Goal: Transaction & Acquisition: Purchase product/service

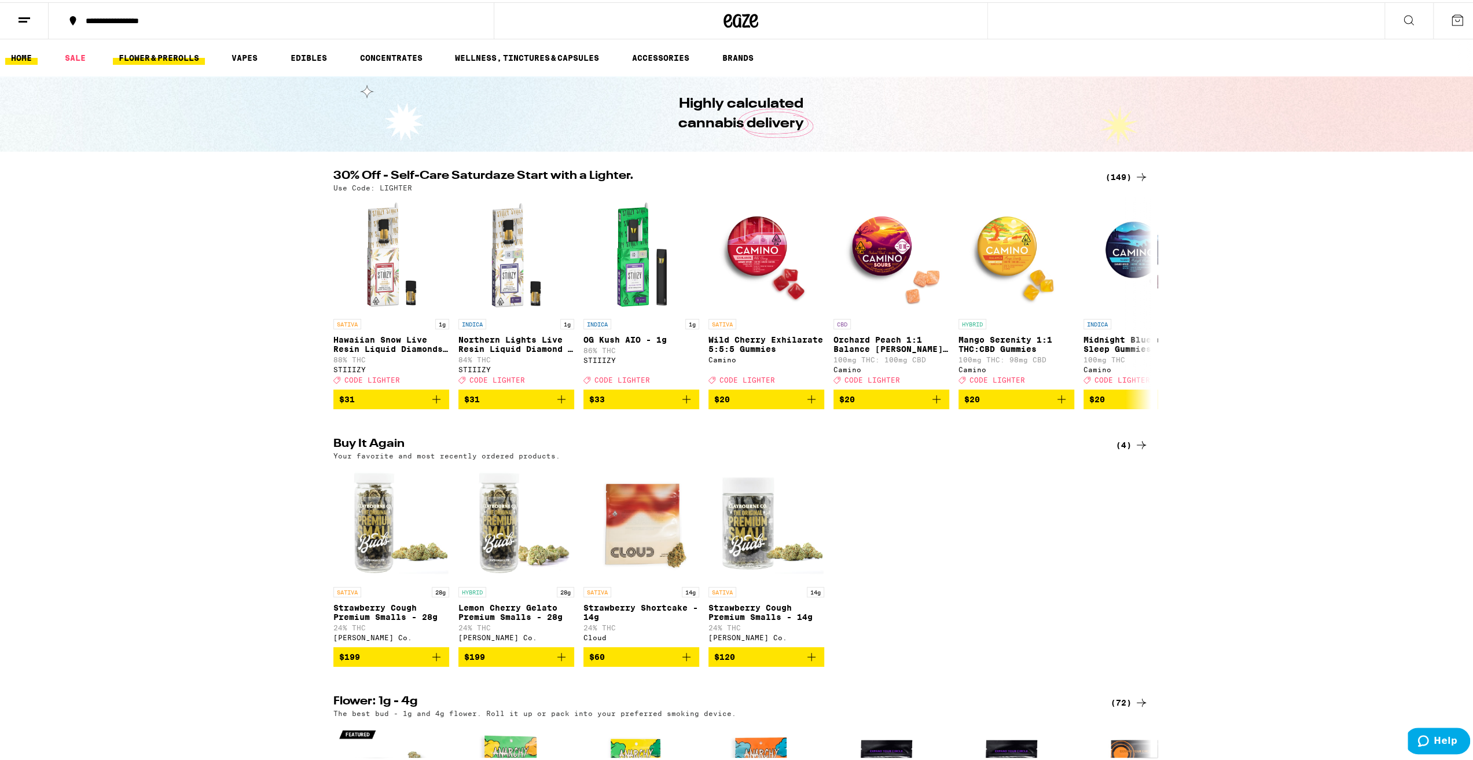
click at [171, 54] on link "FLOWER & PREROLLS" at bounding box center [159, 56] width 92 height 14
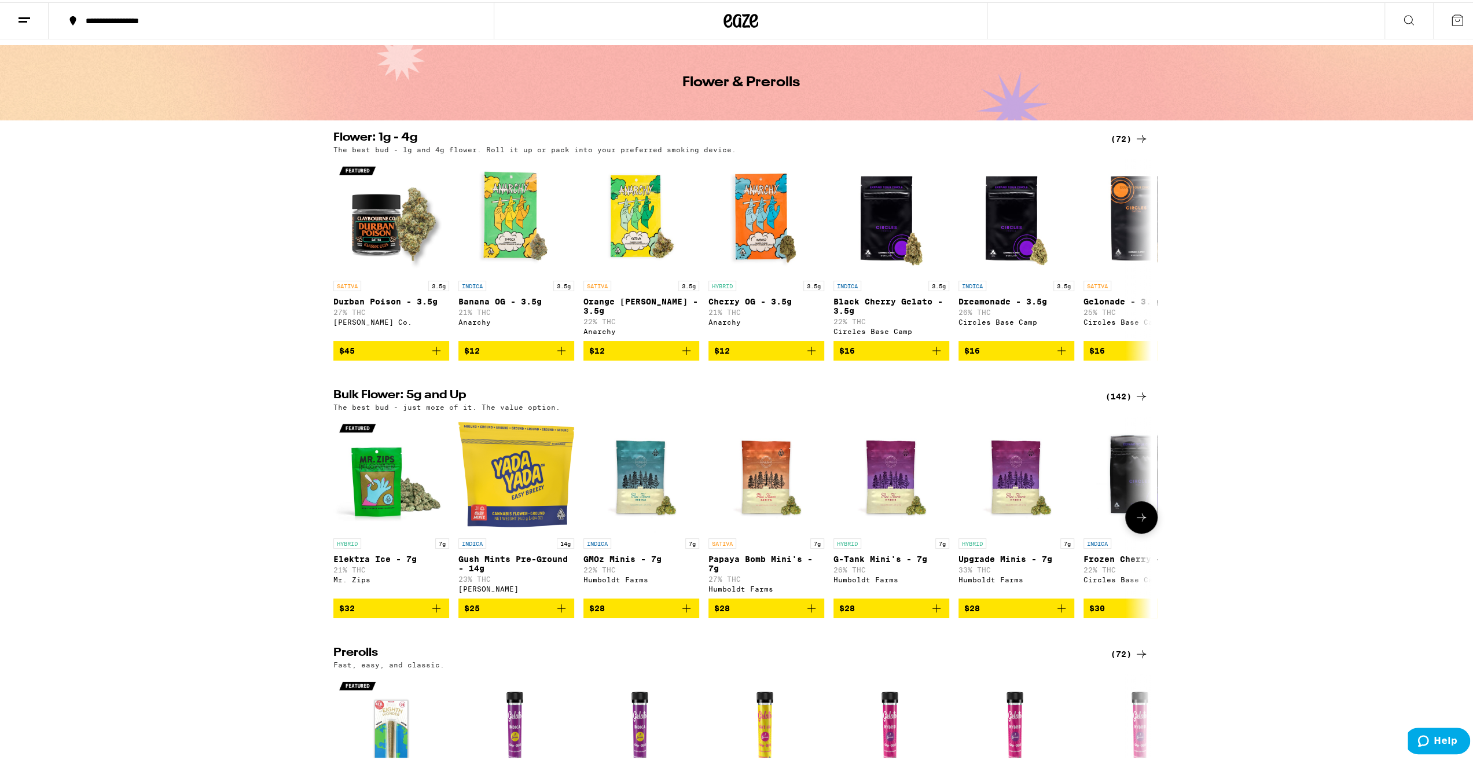
scroll to position [58, 0]
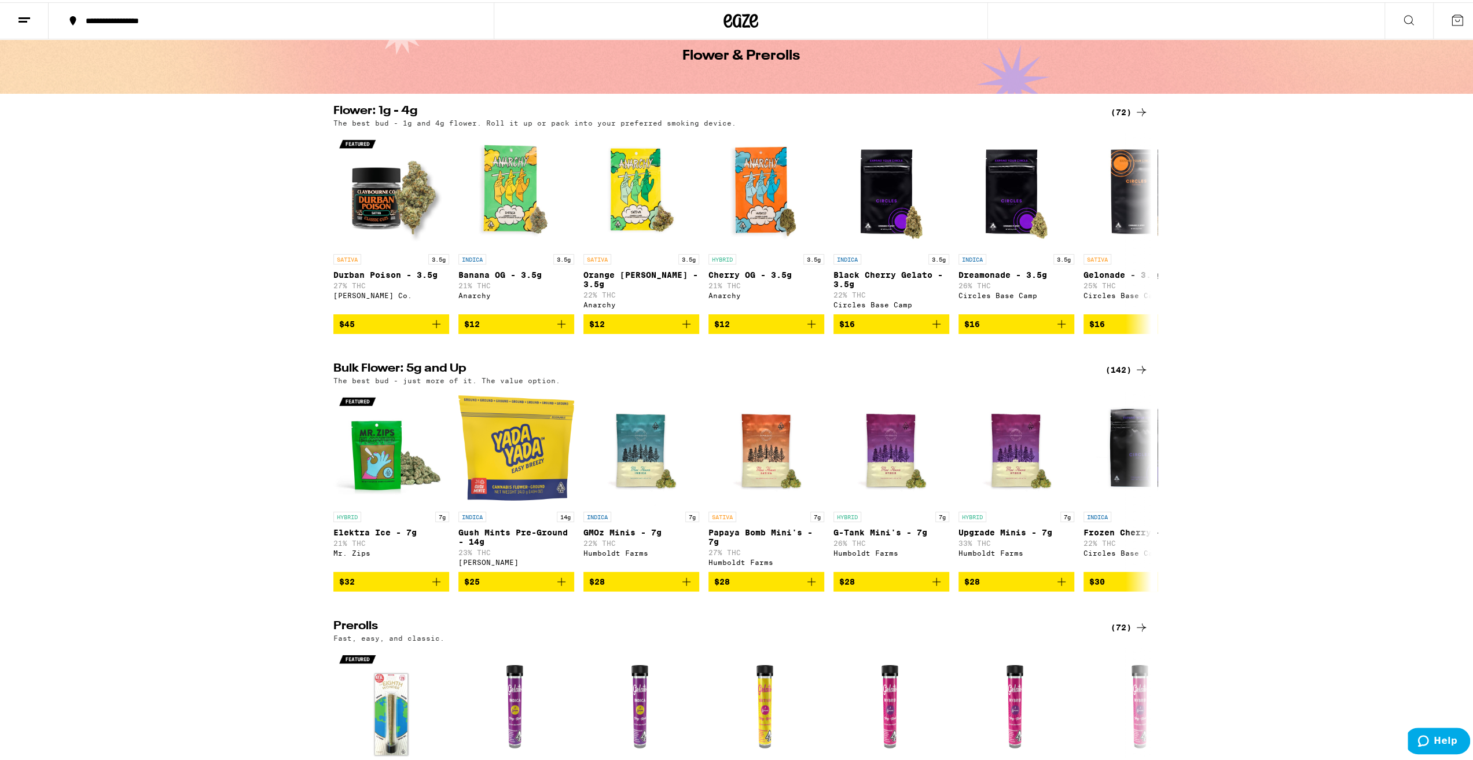
click at [1112, 370] on div "(142)" at bounding box center [1126, 368] width 43 height 14
click at [1120, 374] on div "(142)" at bounding box center [1126, 368] width 43 height 14
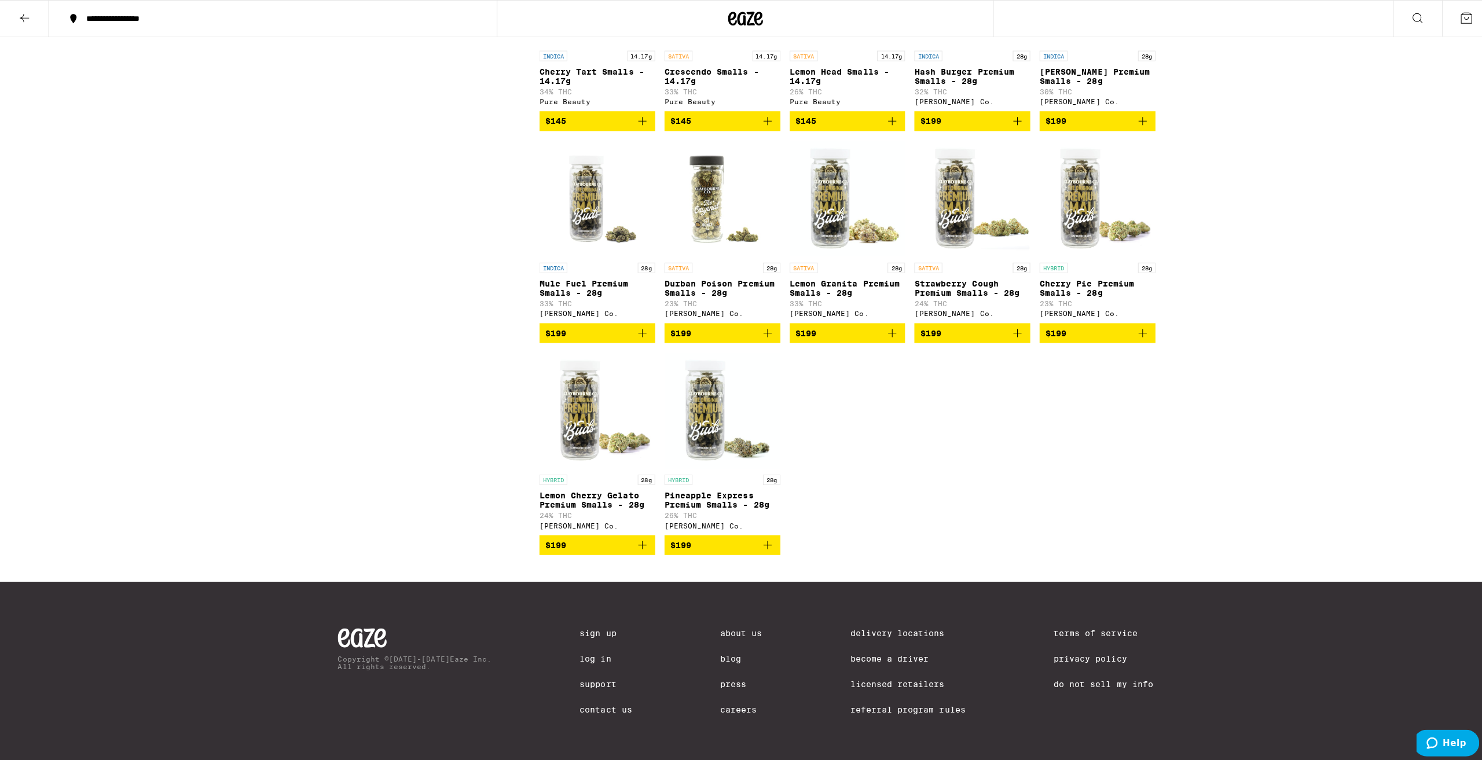
scroll to position [5787, 0]
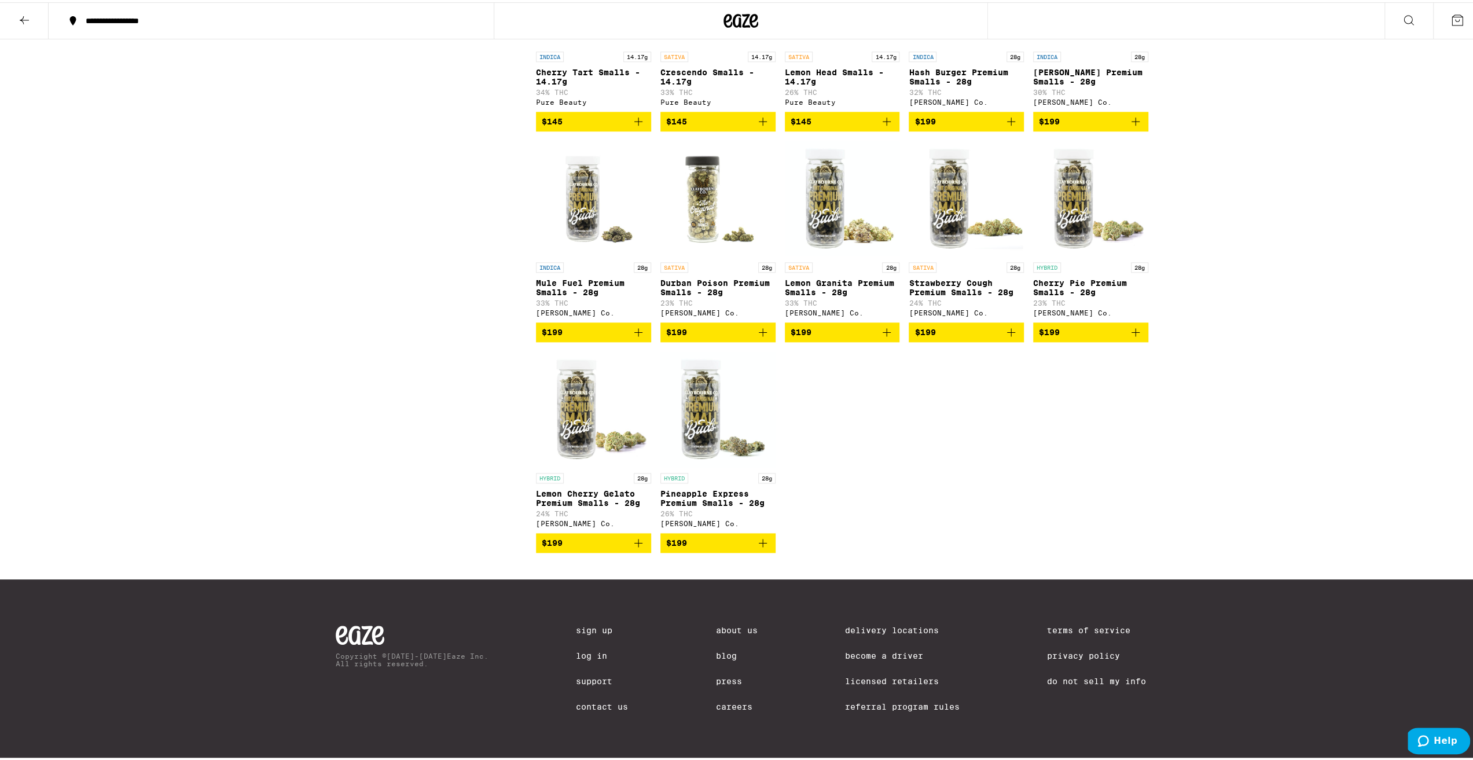
click at [678, 545] on span "$199" at bounding box center [676, 540] width 21 height 9
click at [1450, 17] on icon at bounding box center [1457, 18] width 14 height 14
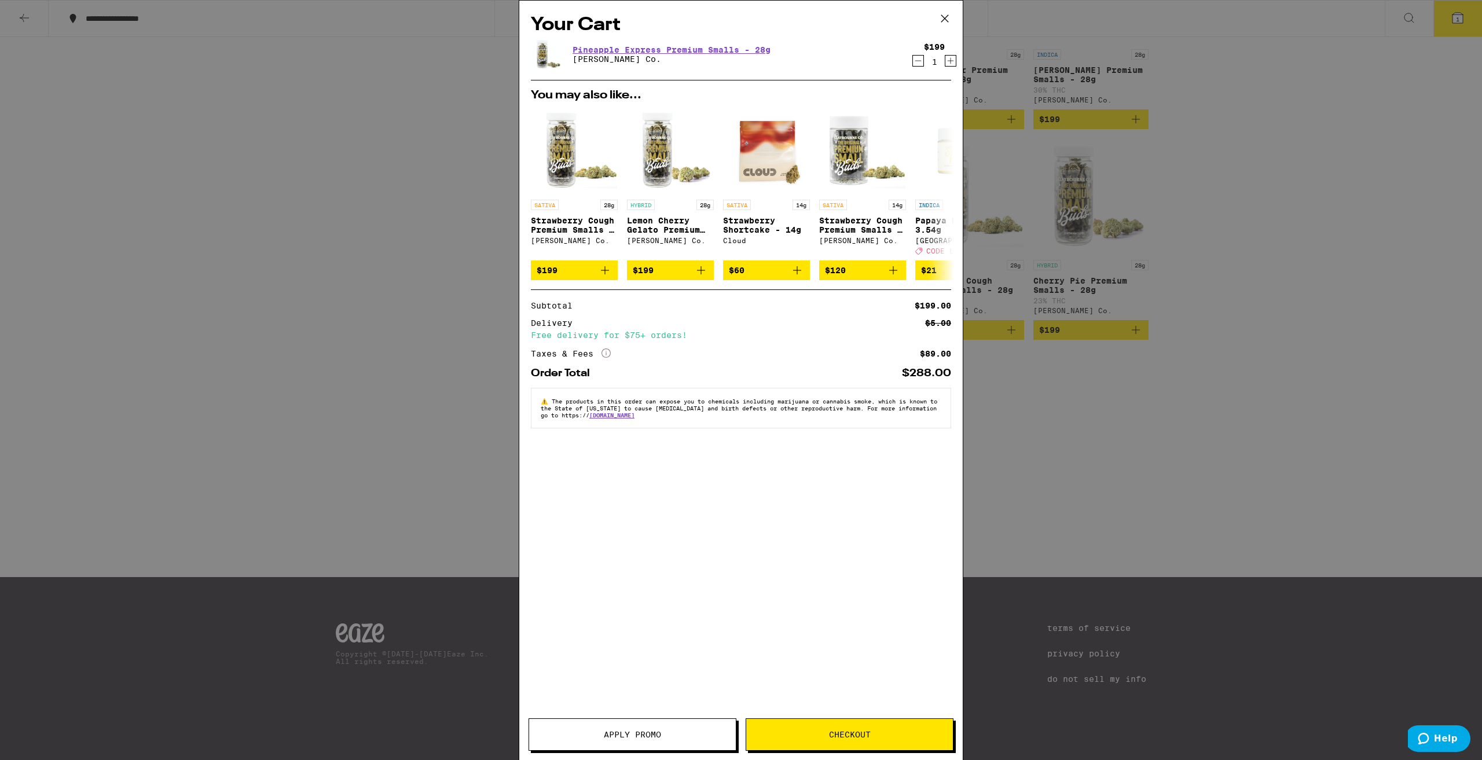
click at [845, 731] on span "Checkout" at bounding box center [850, 734] width 42 height 8
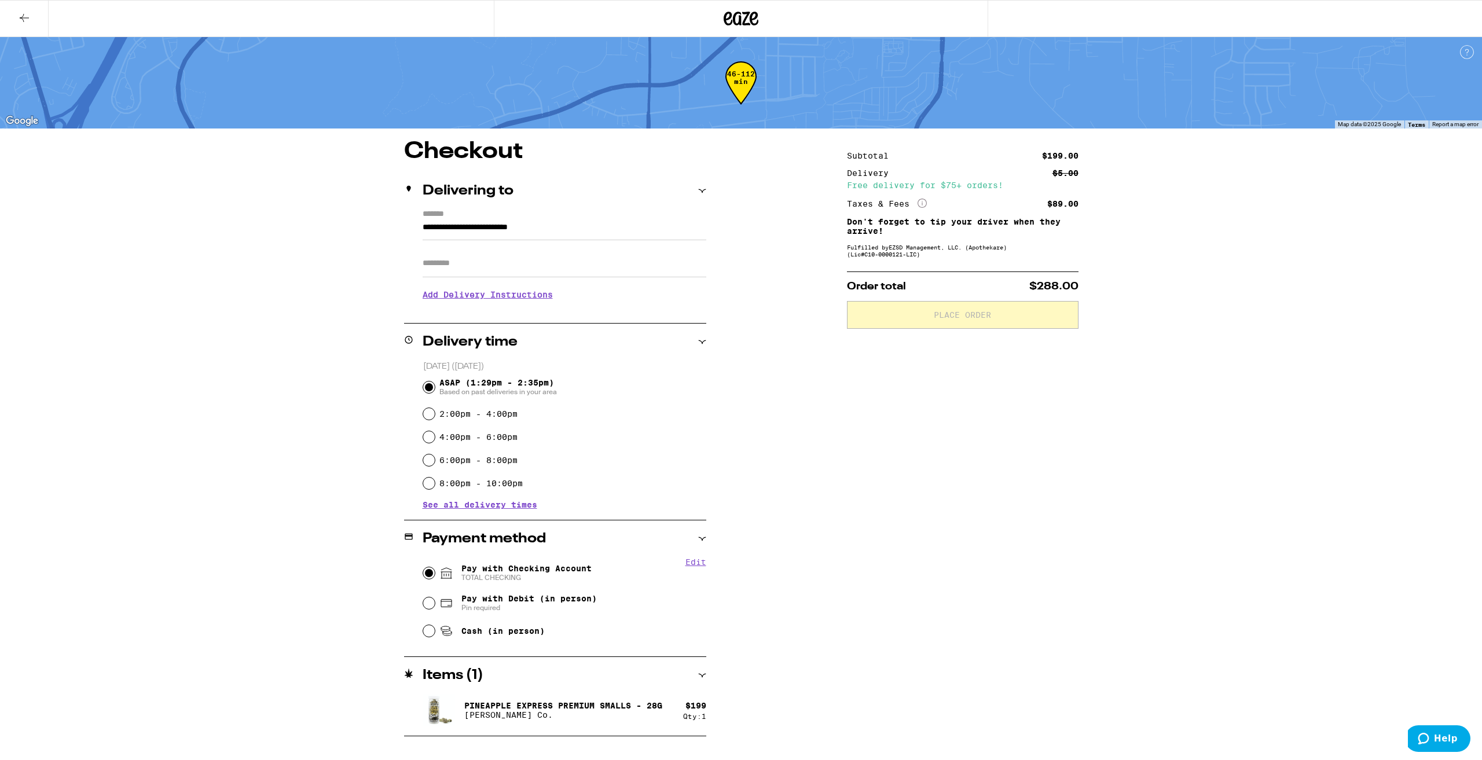
click at [428, 570] on input "Pay with Checking Account TOTAL CHECKING" at bounding box center [429, 573] width 12 height 12
radio input "true"
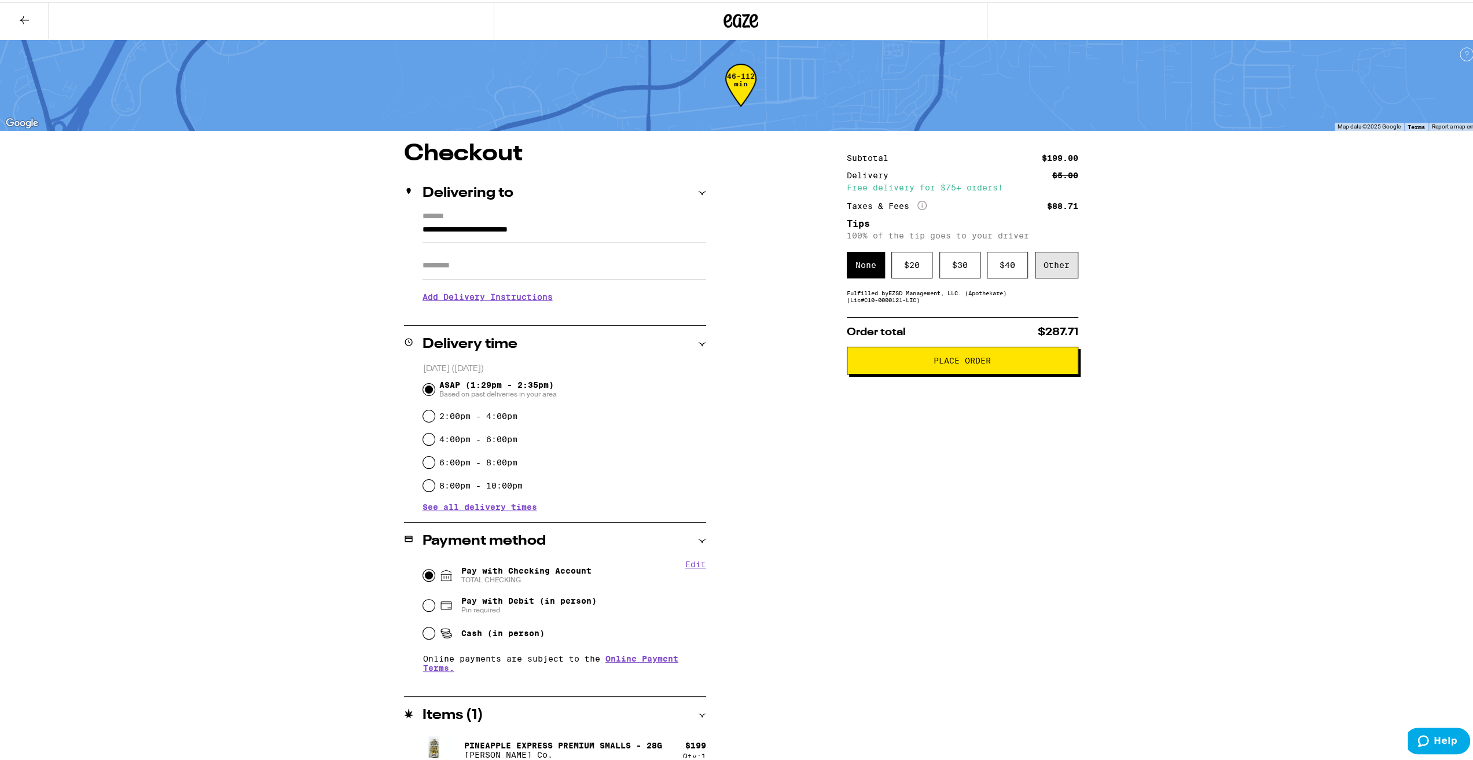
click at [1050, 266] on div "Other" at bounding box center [1056, 262] width 43 height 27
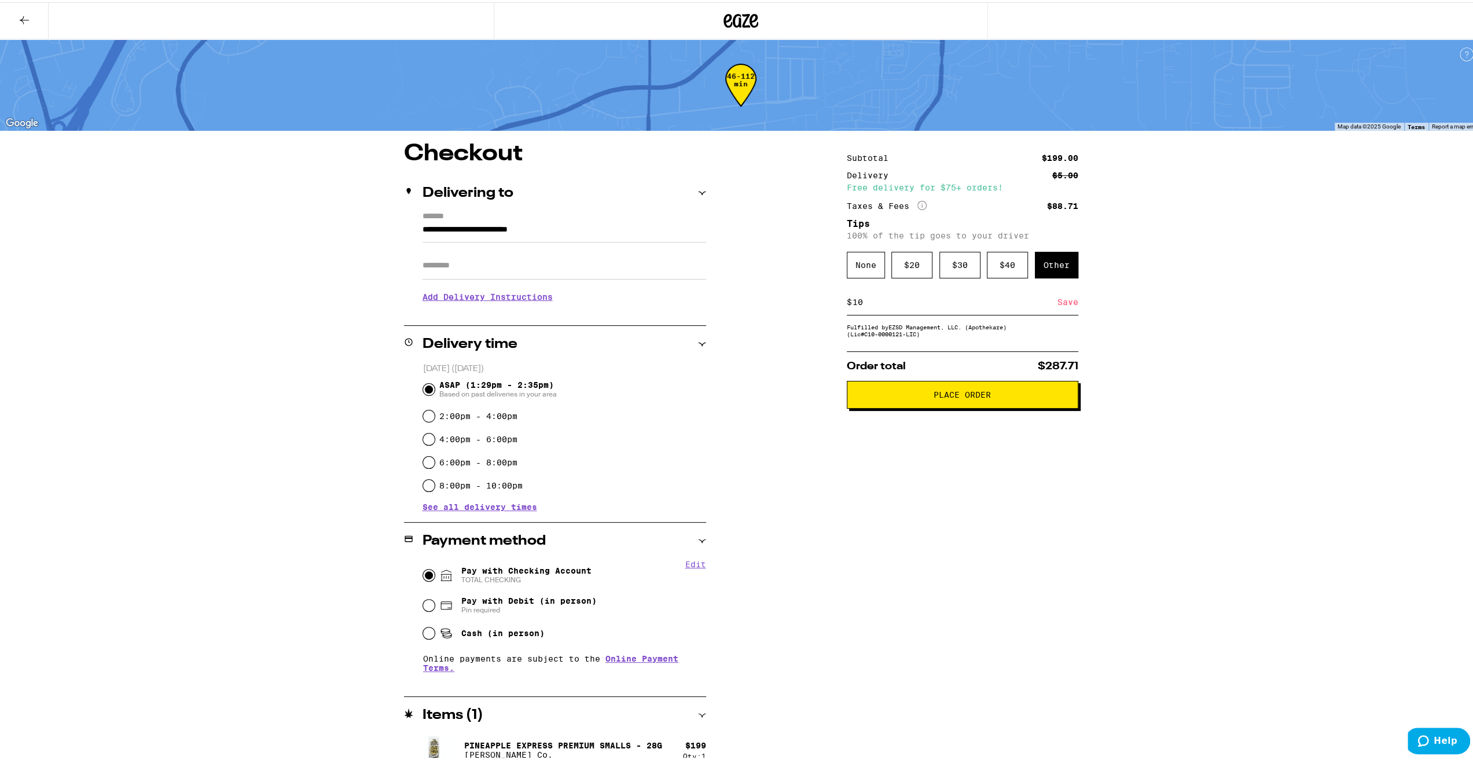
type input "10"
drag, startPoint x: 962, startPoint y: 404, endPoint x: 912, endPoint y: 462, distance: 76.8
click at [912, 462] on div "Subtotal $199.00 Delivery $5.00 Free delivery for $75+ orders! Taxes & Fees Mor…" at bounding box center [962, 457] width 231 height 634
click at [972, 403] on button "Place Order" at bounding box center [962, 392] width 231 height 28
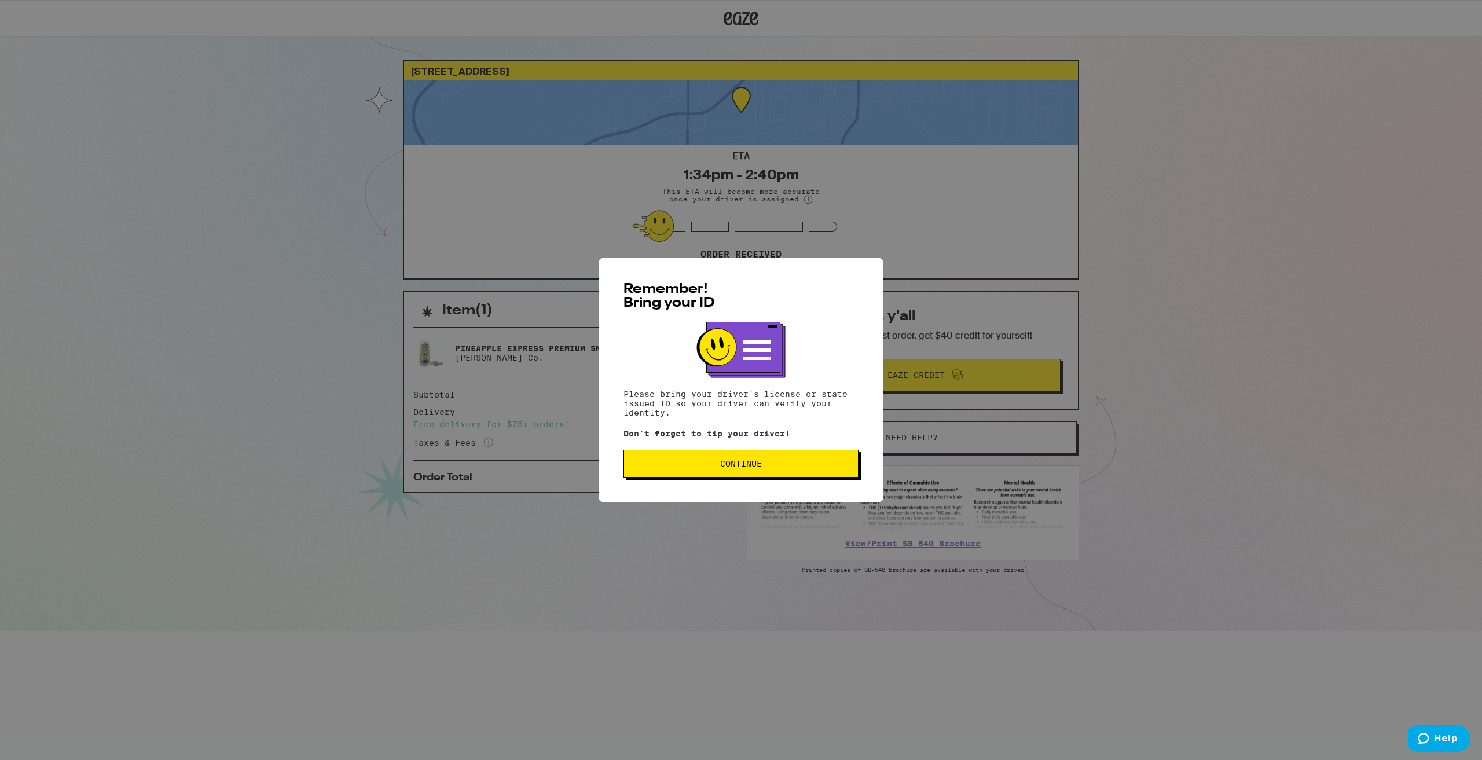
click at [777, 468] on span "Continue" at bounding box center [740, 464] width 215 height 8
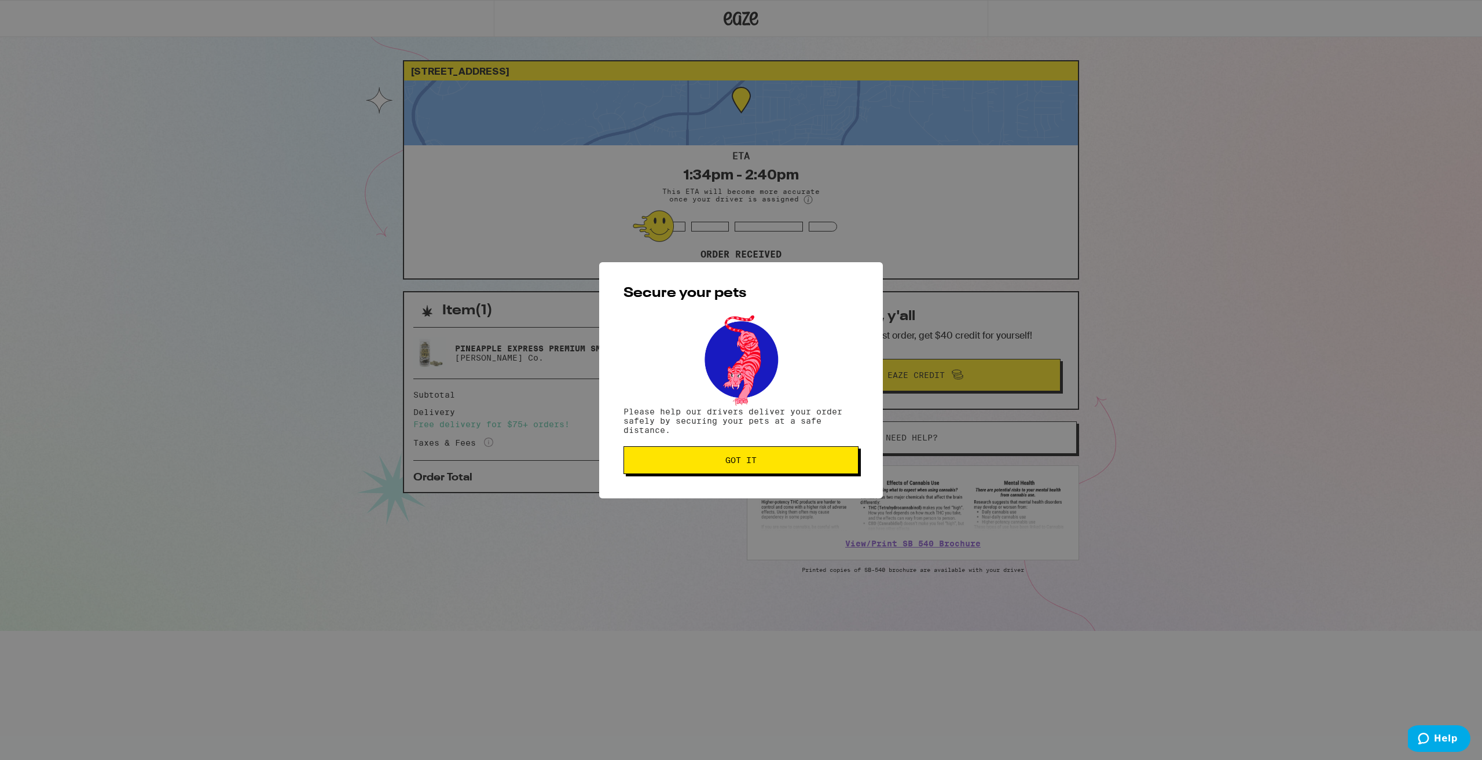
drag, startPoint x: 777, startPoint y: 466, endPoint x: 682, endPoint y: 417, distance: 106.9
click at [777, 467] on button "Got it" at bounding box center [740, 460] width 235 height 28
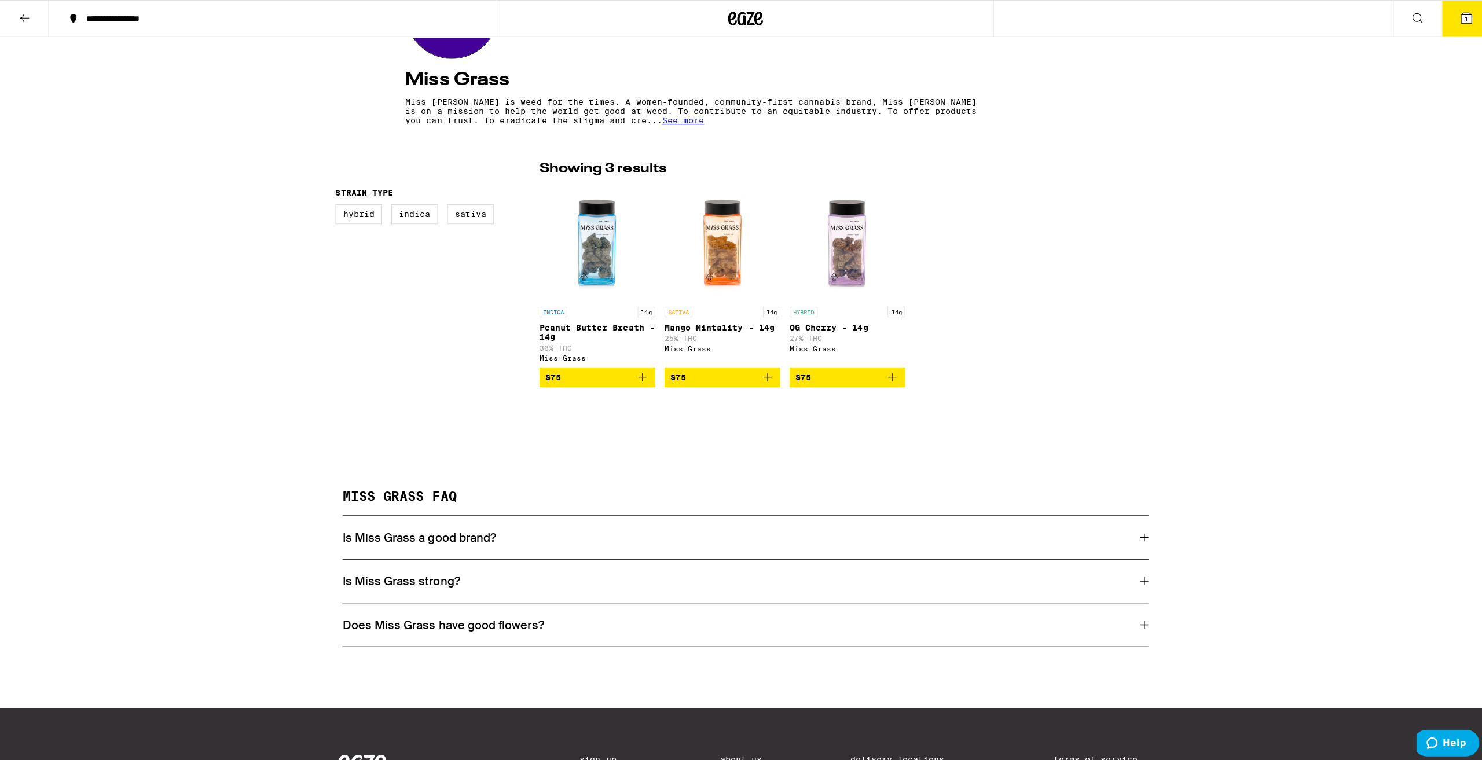
scroll to position [116, 0]
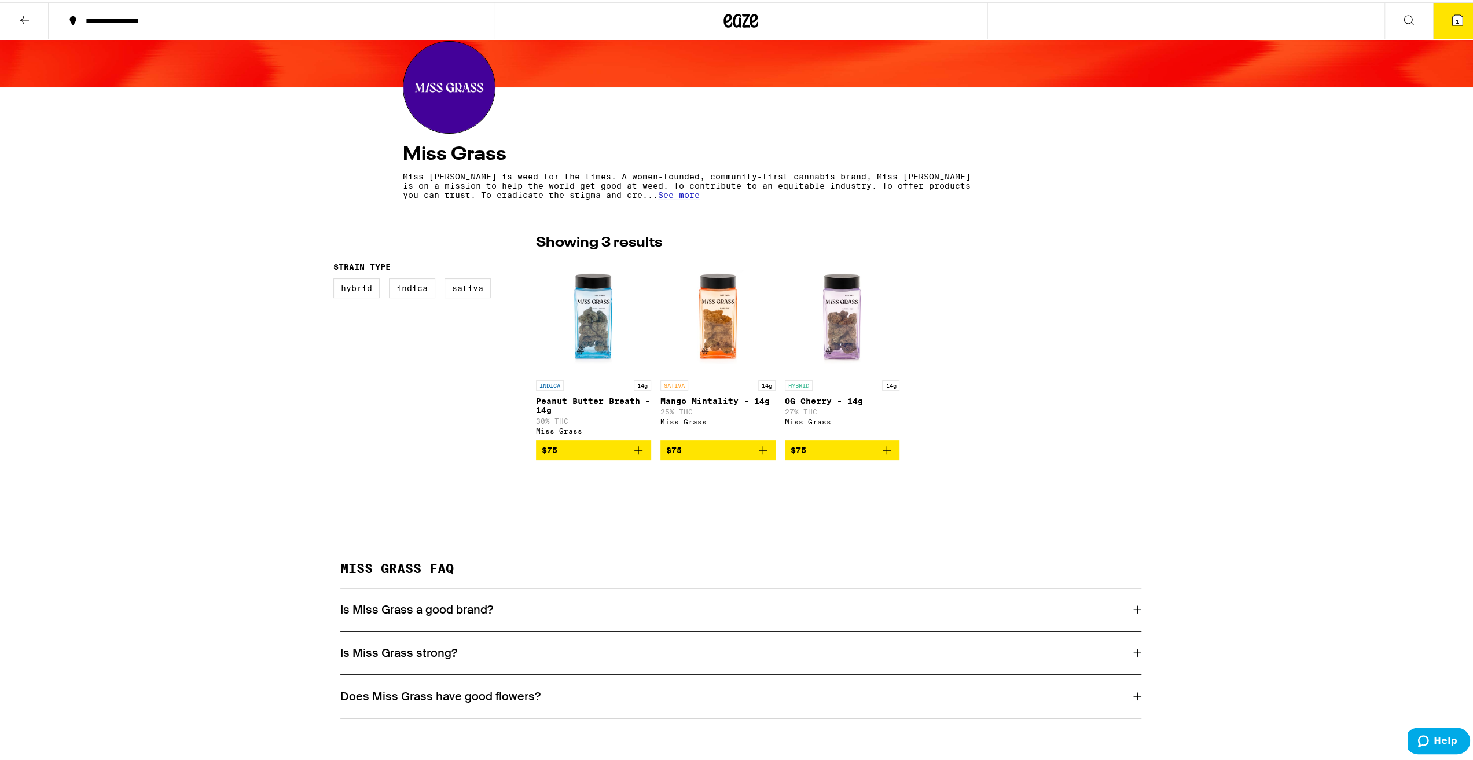
click at [837, 310] on img "Open page for OG Cherry - 14g from Miss Grass" at bounding box center [842, 314] width 115 height 116
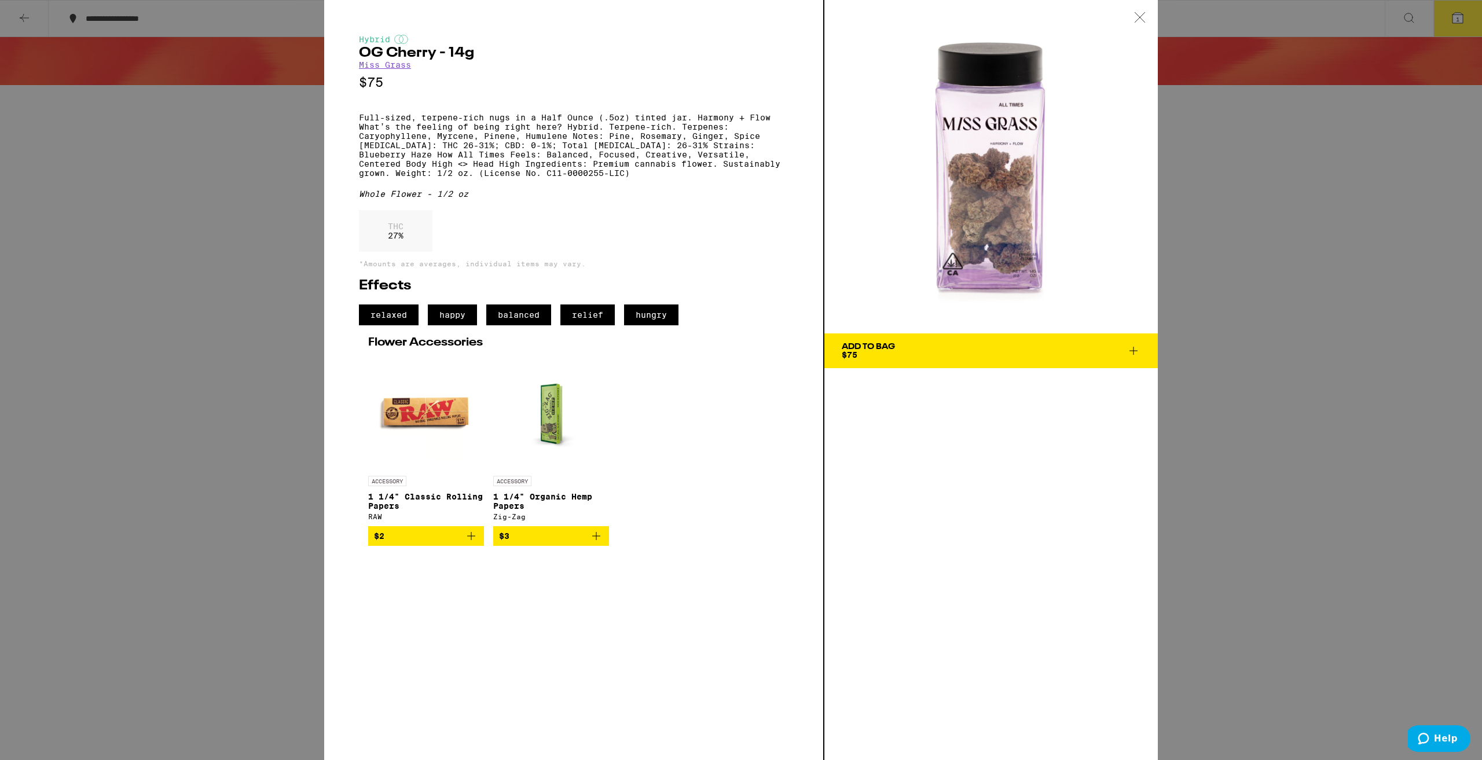
click at [947, 515] on div "Add To Bag $75" at bounding box center [990, 380] width 333 height 760
